Goal: Task Accomplishment & Management: Manage account settings

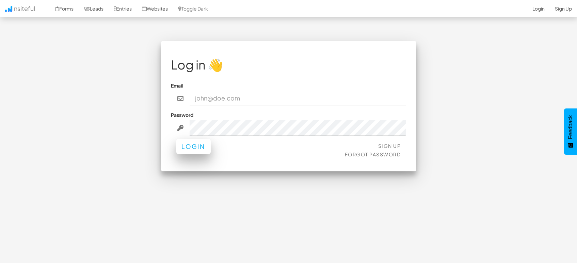
type input "[EMAIL_ADDRESS][DOMAIN_NAME]"
click at [190, 148] on button "Login" at bounding box center [193, 146] width 34 height 15
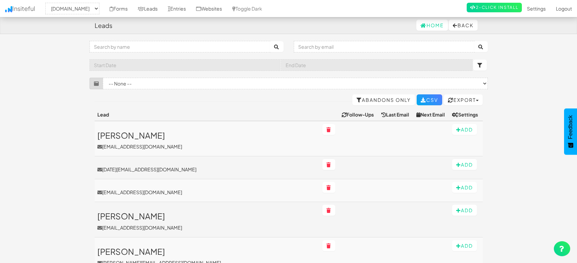
select select "1505"
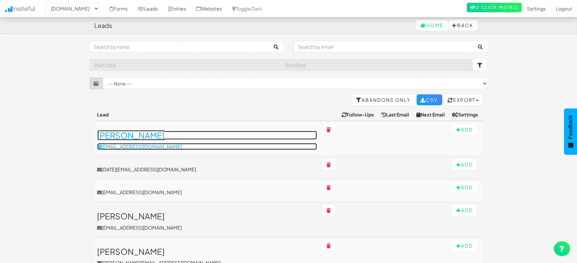
click at [128, 134] on h3 "vishal shah" at bounding box center [207, 135] width 220 height 9
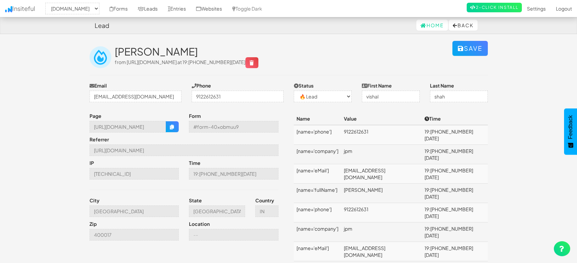
select select "1505"
select select "0"
click at [170, 125] on icon "button" at bounding box center [172, 127] width 5 height 5
